Goal: Task Accomplishment & Management: Complete application form

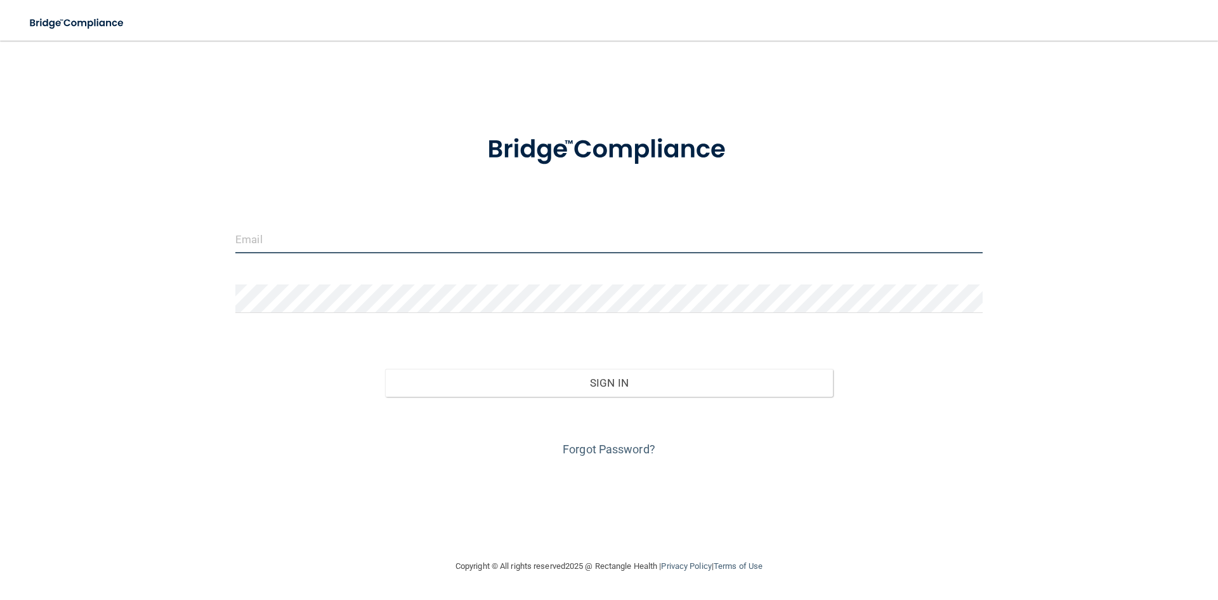
type input "[EMAIL_ADDRESS][DOMAIN_NAME]"
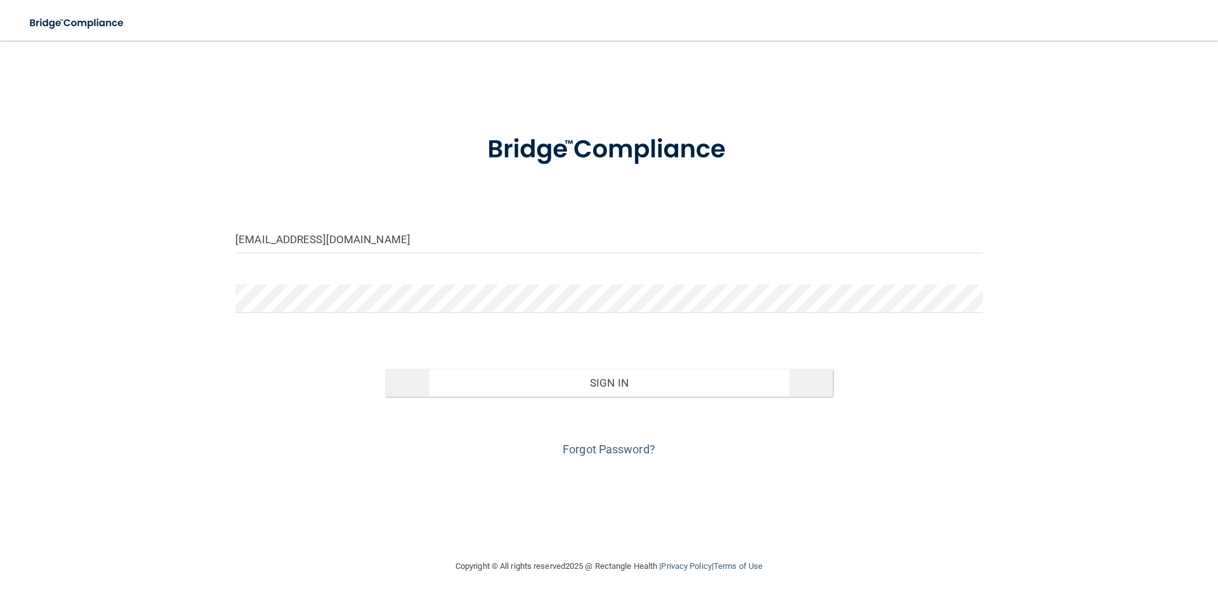
click at [658, 397] on div "Forgot Password?" at bounding box center [609, 428] width 766 height 63
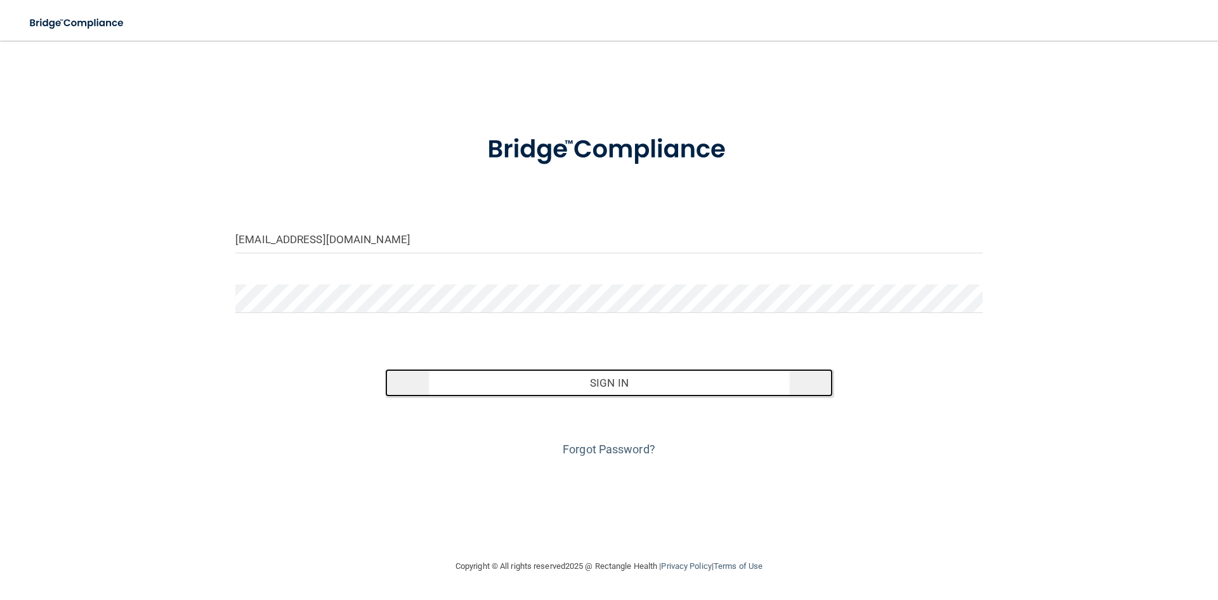
click at [697, 381] on button "Sign In" at bounding box center [609, 383] width 449 height 28
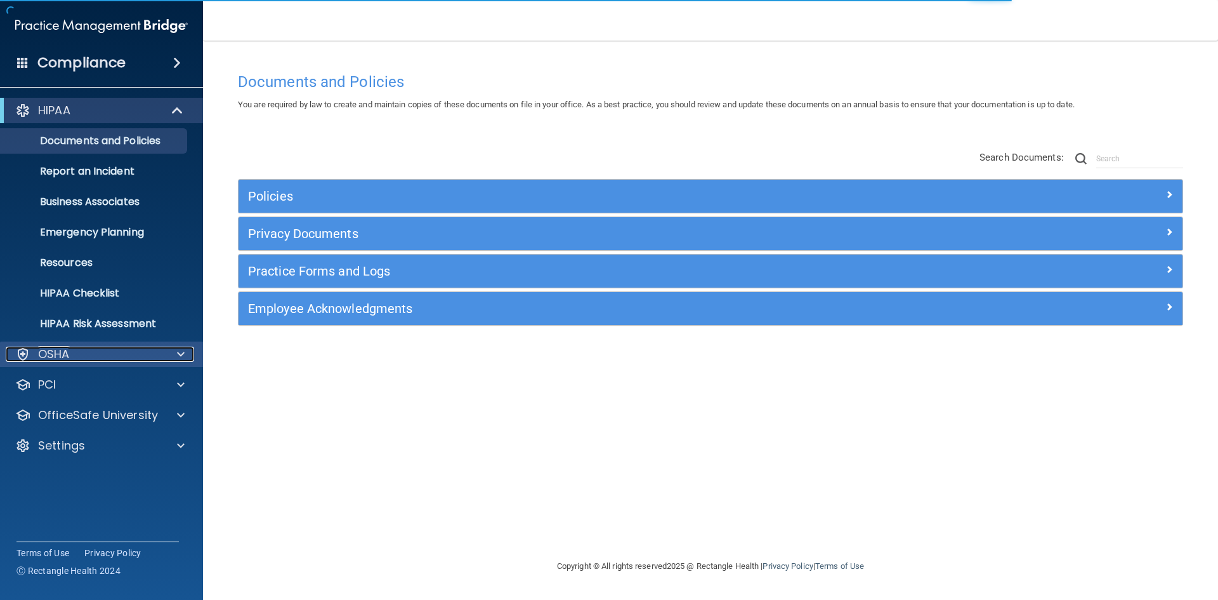
click at [104, 356] on div "OSHA" at bounding box center [84, 353] width 157 height 15
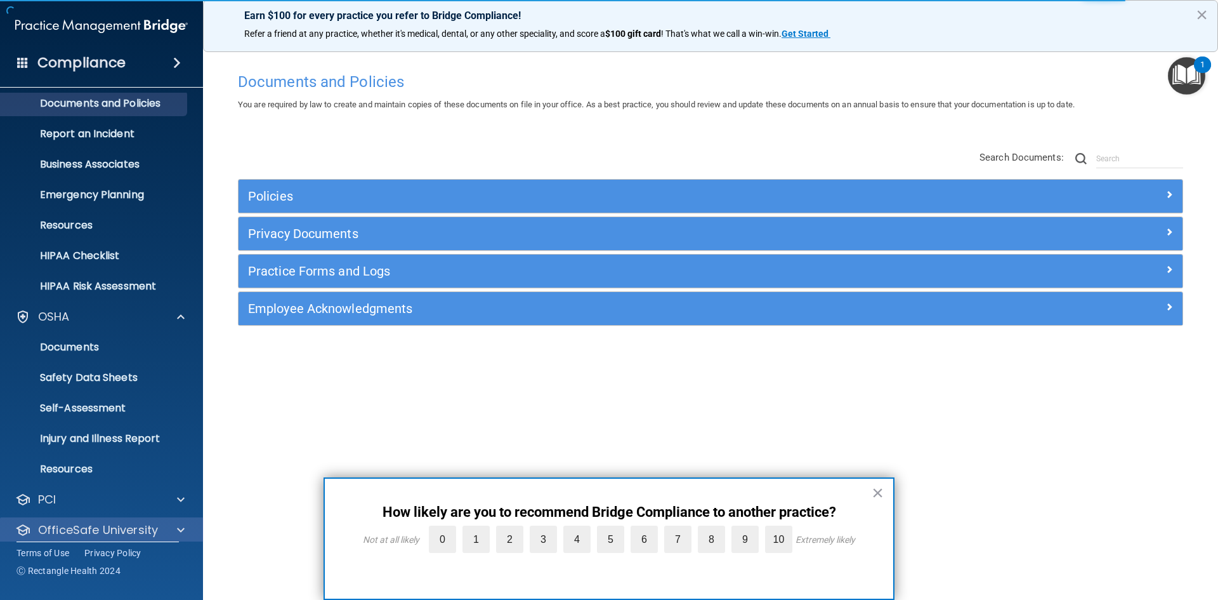
scroll to position [79, 0]
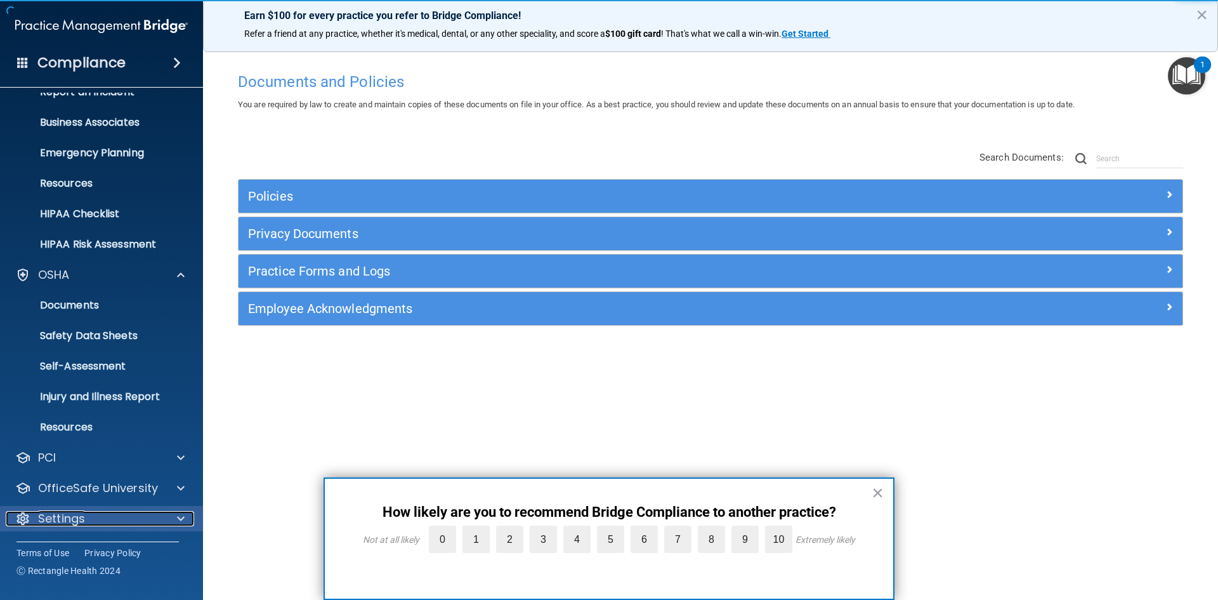
click at [95, 515] on div "Settings" at bounding box center [84, 518] width 157 height 15
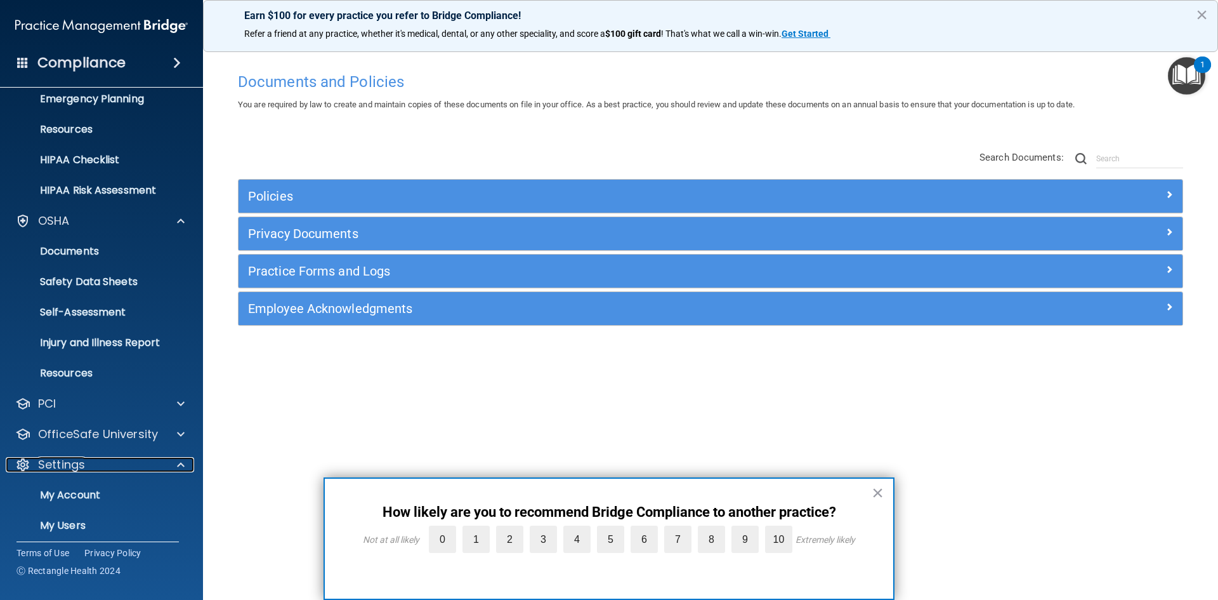
scroll to position [201, 0]
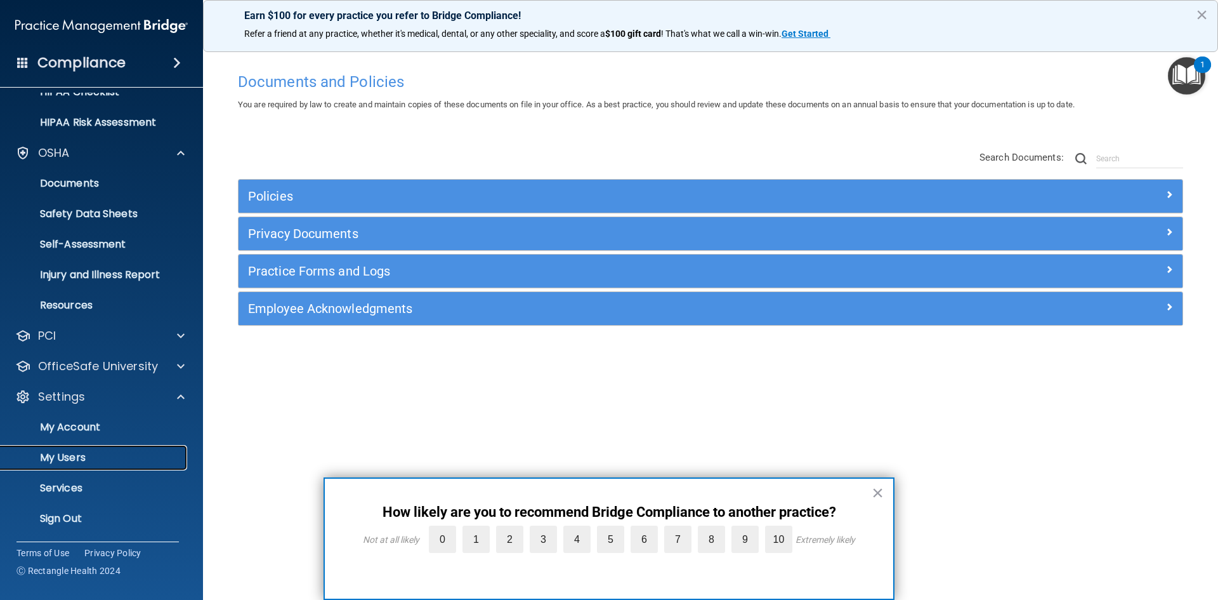
click at [120, 468] on link "My Users" at bounding box center [87, 457] width 200 height 25
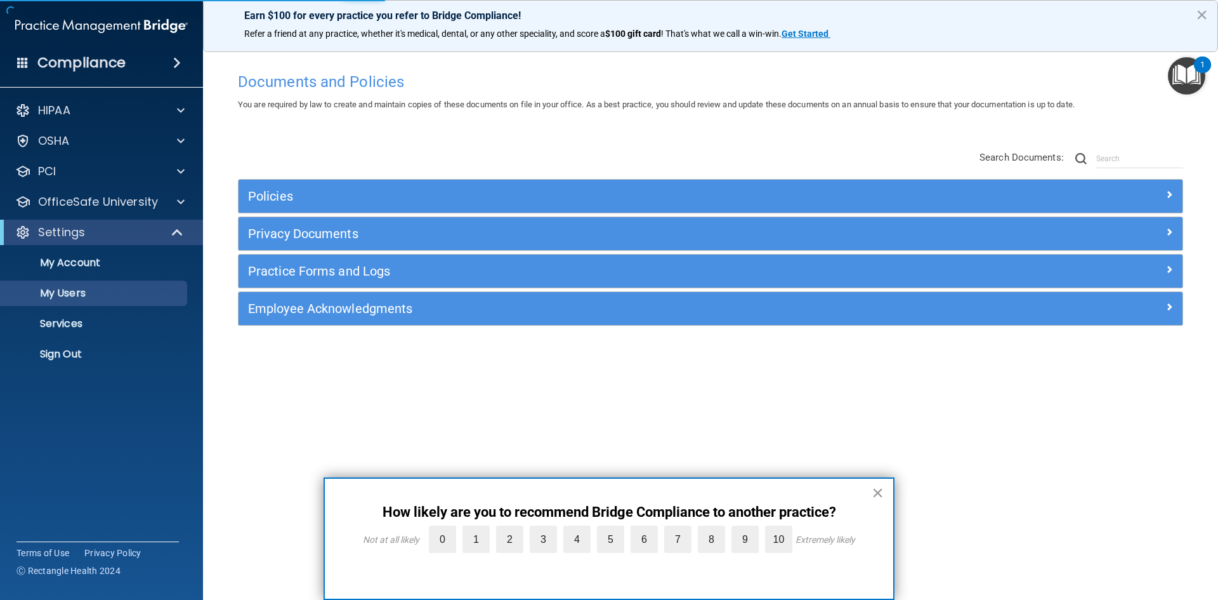
select select "20"
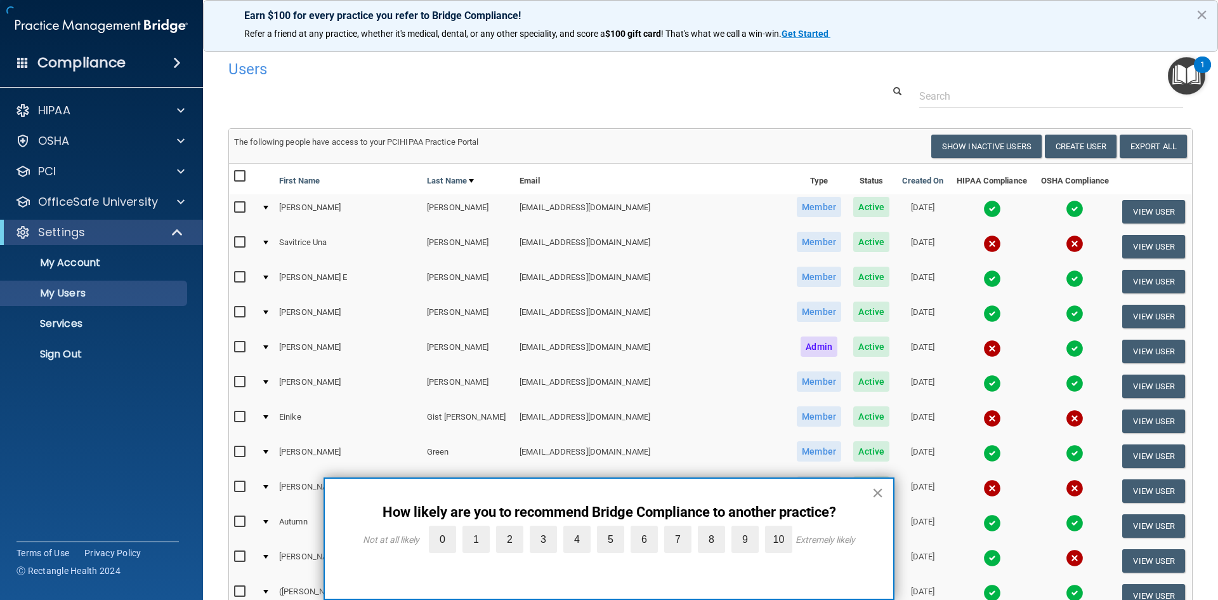
click at [877, 496] on button "×" at bounding box center [878, 492] width 12 height 20
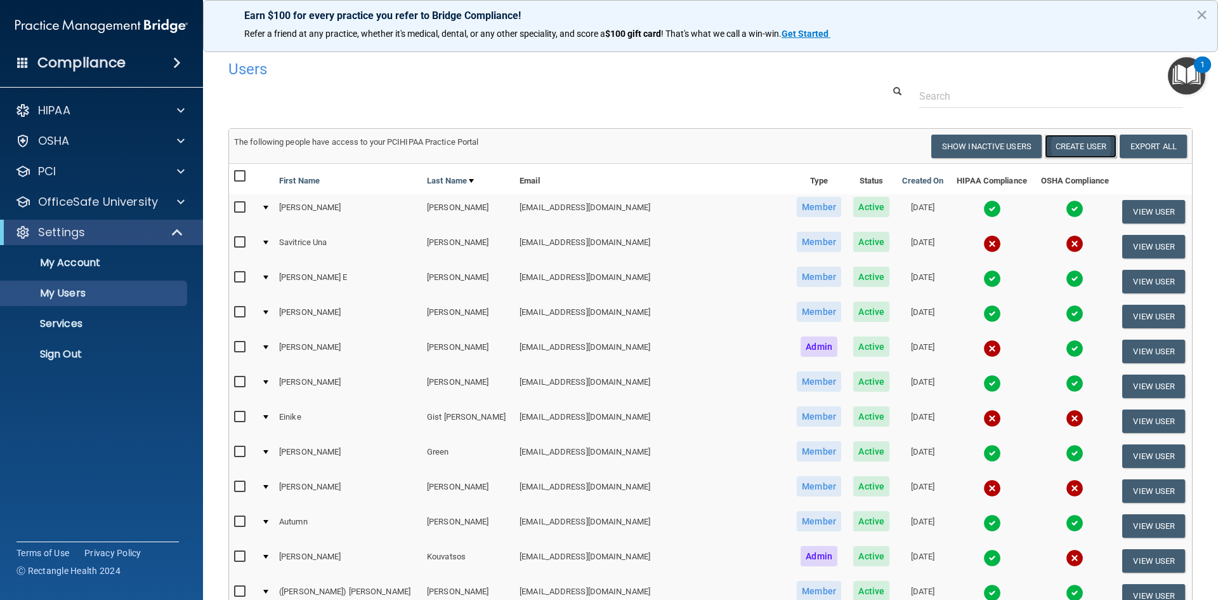
click at [1077, 150] on button "Create User" at bounding box center [1081, 145] width 72 height 23
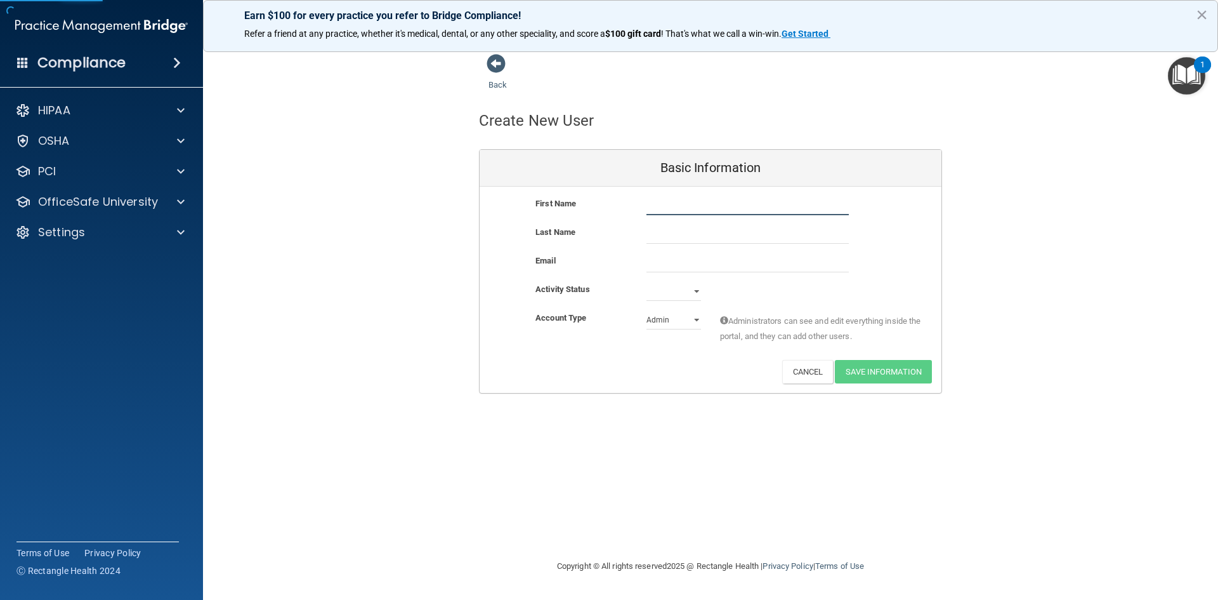
click at [702, 209] on input "text" at bounding box center [747, 205] width 202 height 19
type input "Rylee"
click at [685, 242] on input "text" at bounding box center [747, 234] width 202 height 19
type input "[PERSON_NAME]"
click at [801, 269] on input "email" at bounding box center [747, 262] width 202 height 19
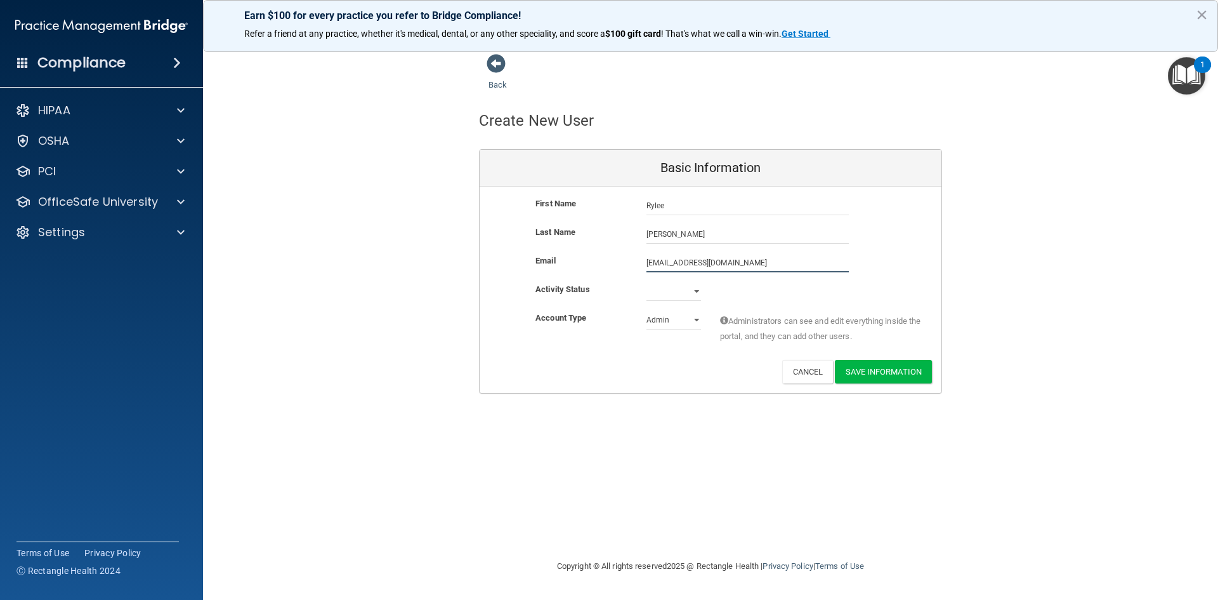
type input "[EMAIL_ADDRESS][DOMAIN_NAME]"
click at [692, 289] on select "Active Inactive" at bounding box center [673, 291] width 55 height 19
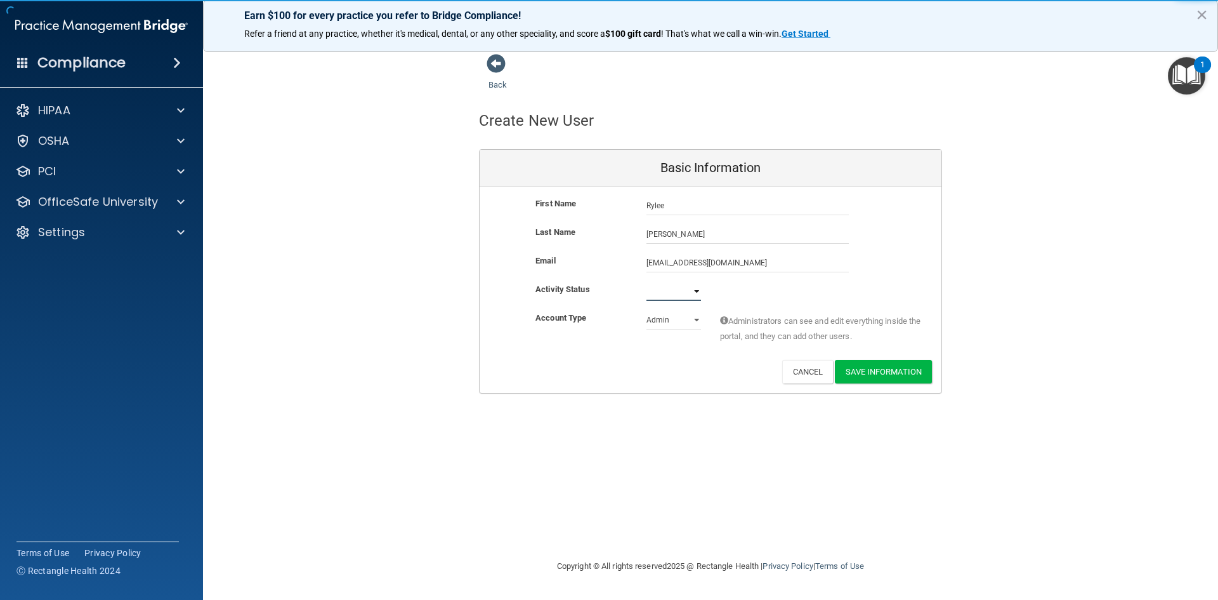
select select "active"
click at [646, 282] on select "Active Inactive" at bounding box center [673, 291] width 55 height 19
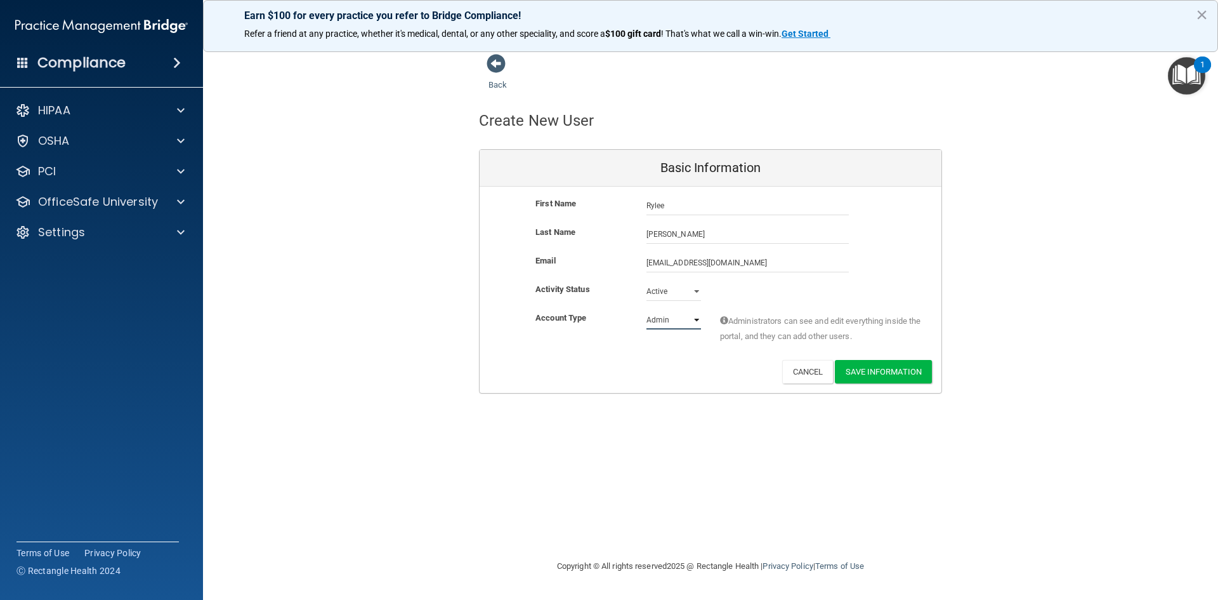
click at [689, 318] on select "Admin Member" at bounding box center [673, 319] width 55 height 19
select select "practice_member"
click at [646, 310] on select "Admin Member" at bounding box center [673, 319] width 55 height 19
click at [877, 373] on button "Save Information" at bounding box center [883, 371] width 97 height 23
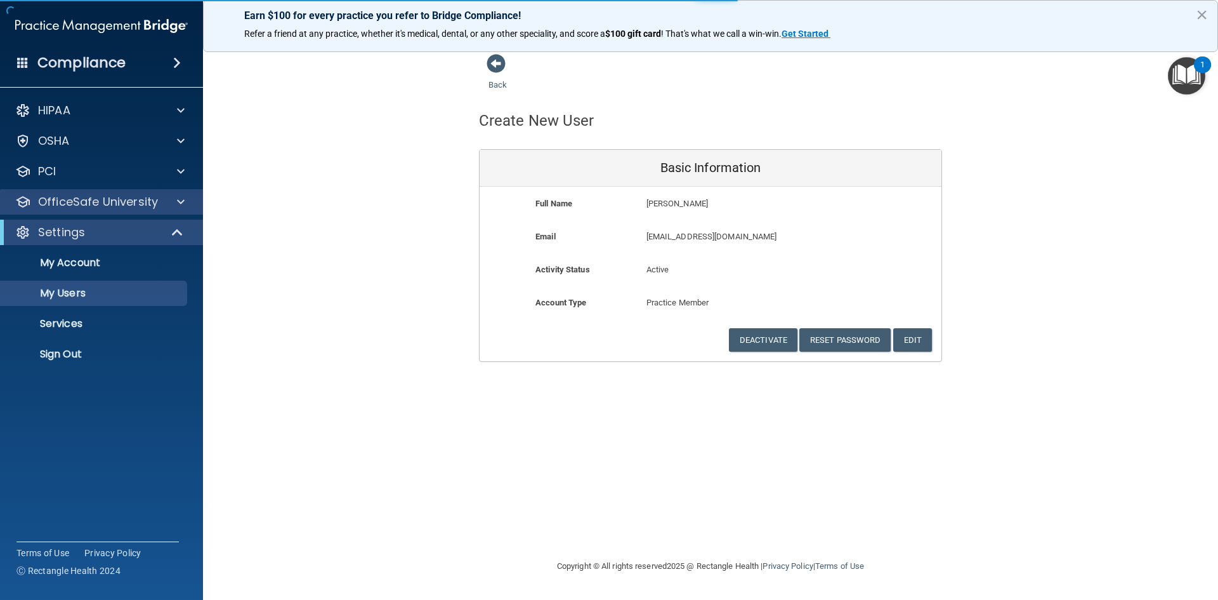
select select "20"
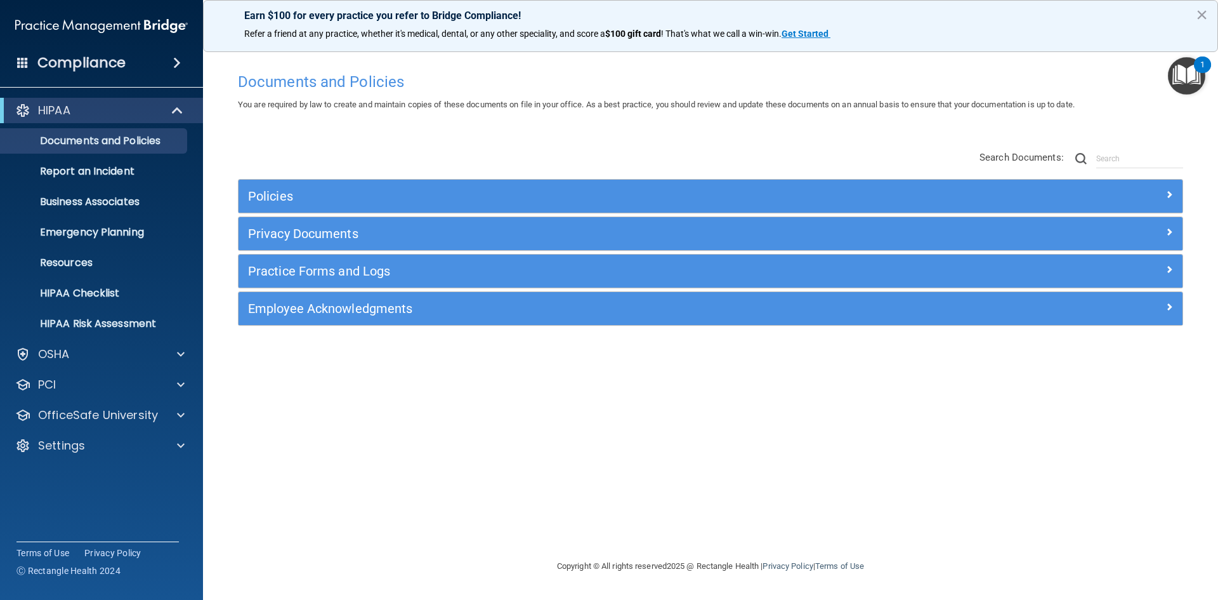
drag, startPoint x: 835, startPoint y: 526, endPoint x: 836, endPoint y: 518, distance: 7.6
click at [835, 526] on div "Documents and Policies You are required by law to create and maintain copies of…" at bounding box center [710, 312] width 964 height 492
